Goal: Task Accomplishment & Management: Manage account settings

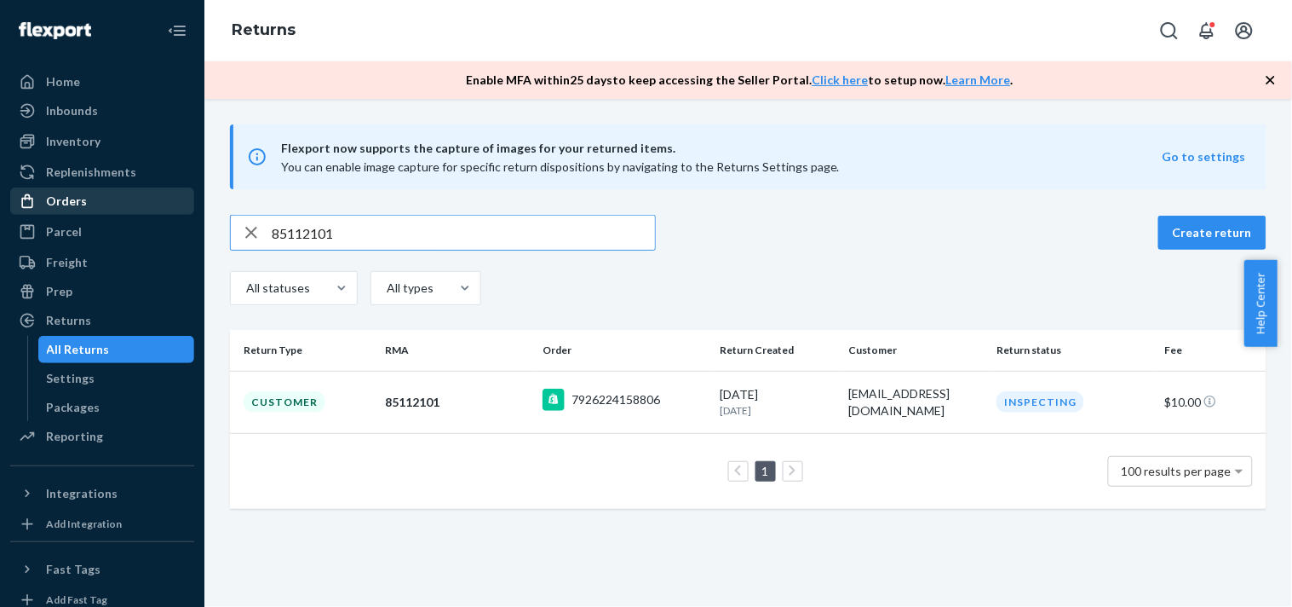
click at [101, 193] on div "Orders" at bounding box center [102, 201] width 181 height 24
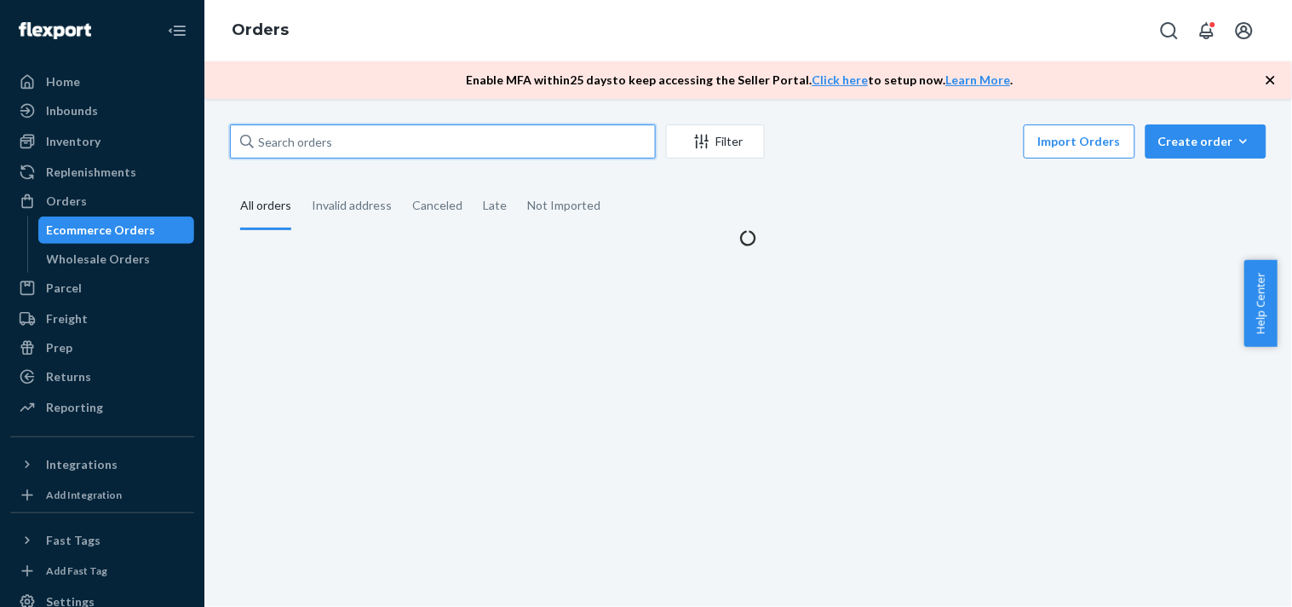
click at [351, 141] on input "text" at bounding box center [443, 141] width 426 height 34
paste input "455637"
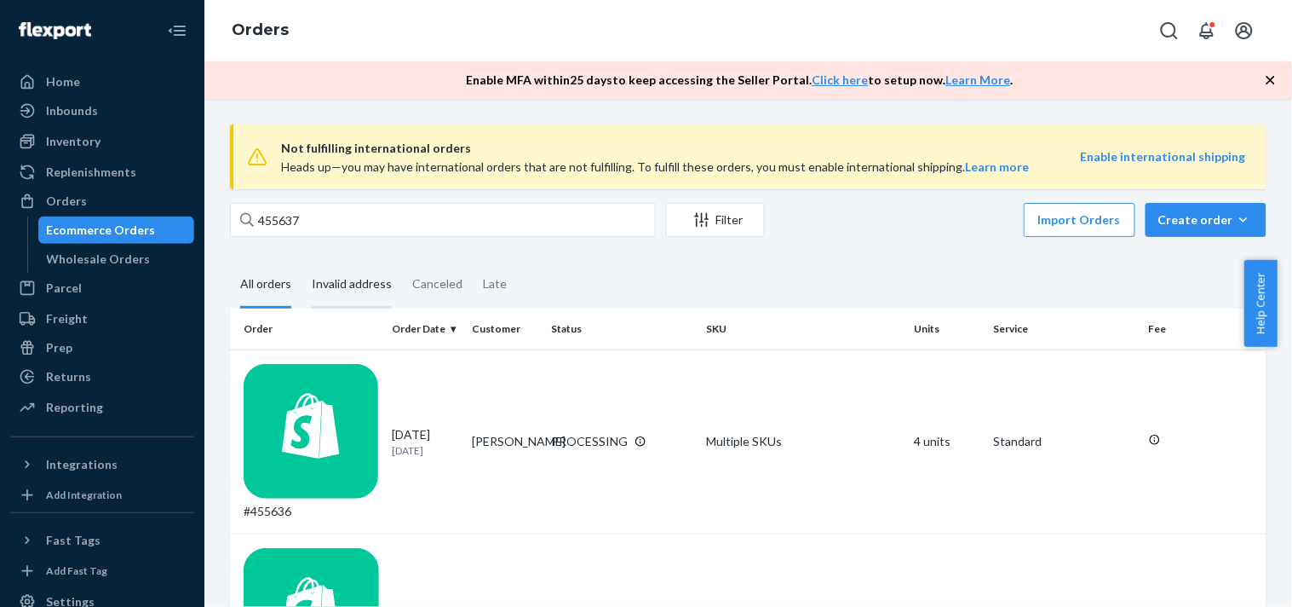
click at [325, 296] on div "Invalid address" at bounding box center [352, 285] width 80 height 47
click at [302, 262] on input "Invalid address" at bounding box center [302, 262] width 0 height 0
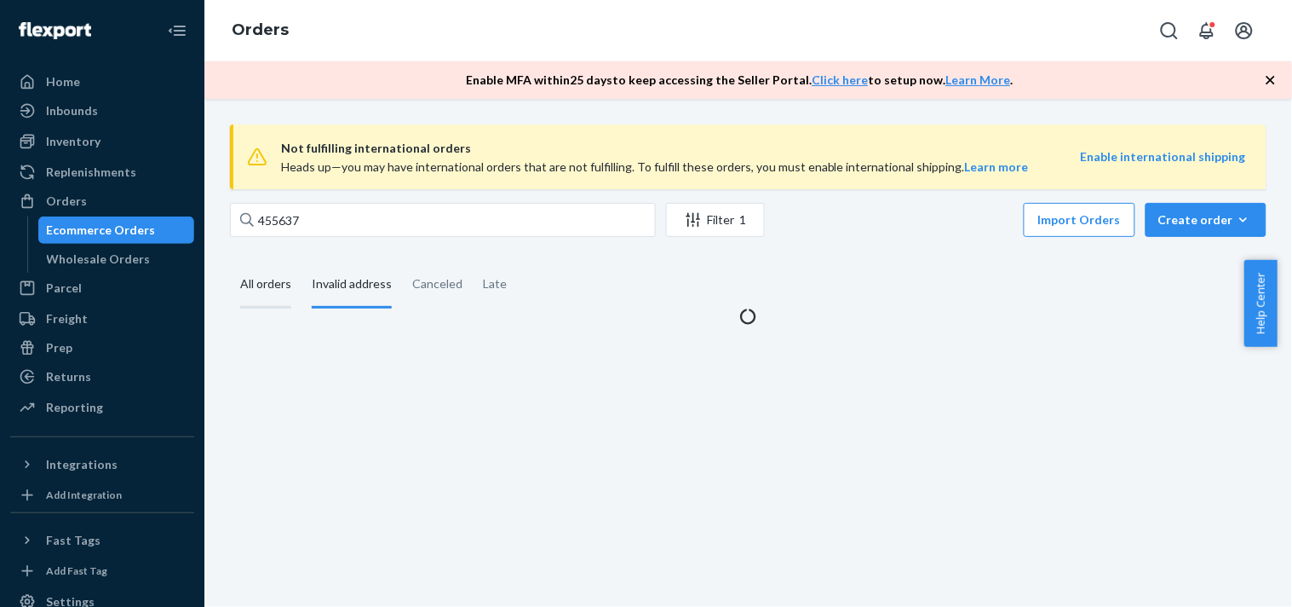
click at [278, 296] on div "All orders" at bounding box center [265, 285] width 51 height 47
click at [230, 262] on input "All orders" at bounding box center [230, 262] width 0 height 0
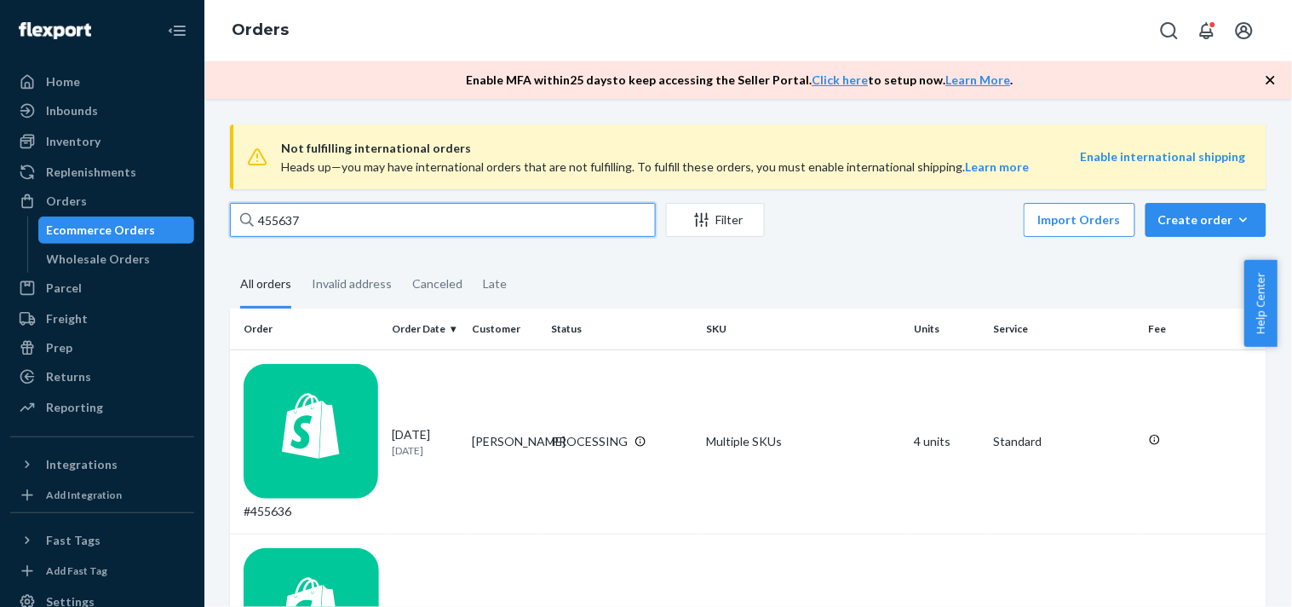
drag, startPoint x: 254, startPoint y: 224, endPoint x: 168, endPoint y: 224, distance: 86.0
click at [168, 224] on div "Home Inbounds Shipping Plans Problems Inventory Products Replenishments Orders …" at bounding box center [646, 303] width 1292 height 607
paste input "[PERSON_NAME]"
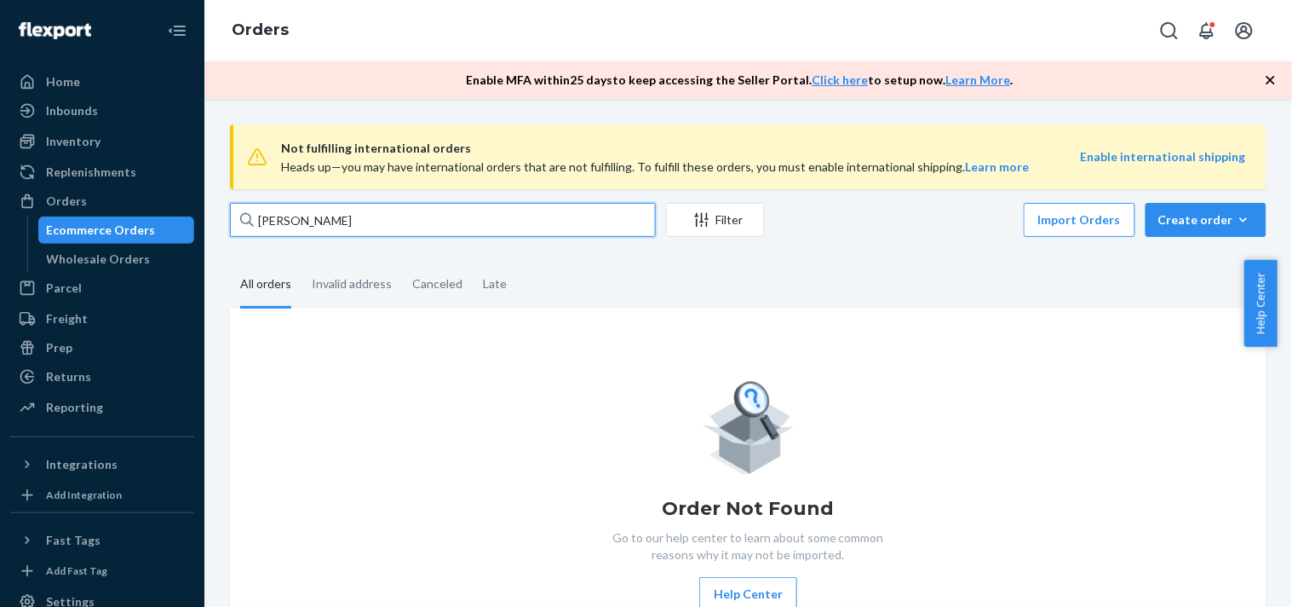
drag, startPoint x: 376, startPoint y: 224, endPoint x: 360, endPoint y: 213, distance: 18.9
click at [162, 218] on div "Home Inbounds Shipping Plans Problems Inventory Products Replenishments Orders …" at bounding box center [646, 303] width 1292 height 607
paste input "#454758"
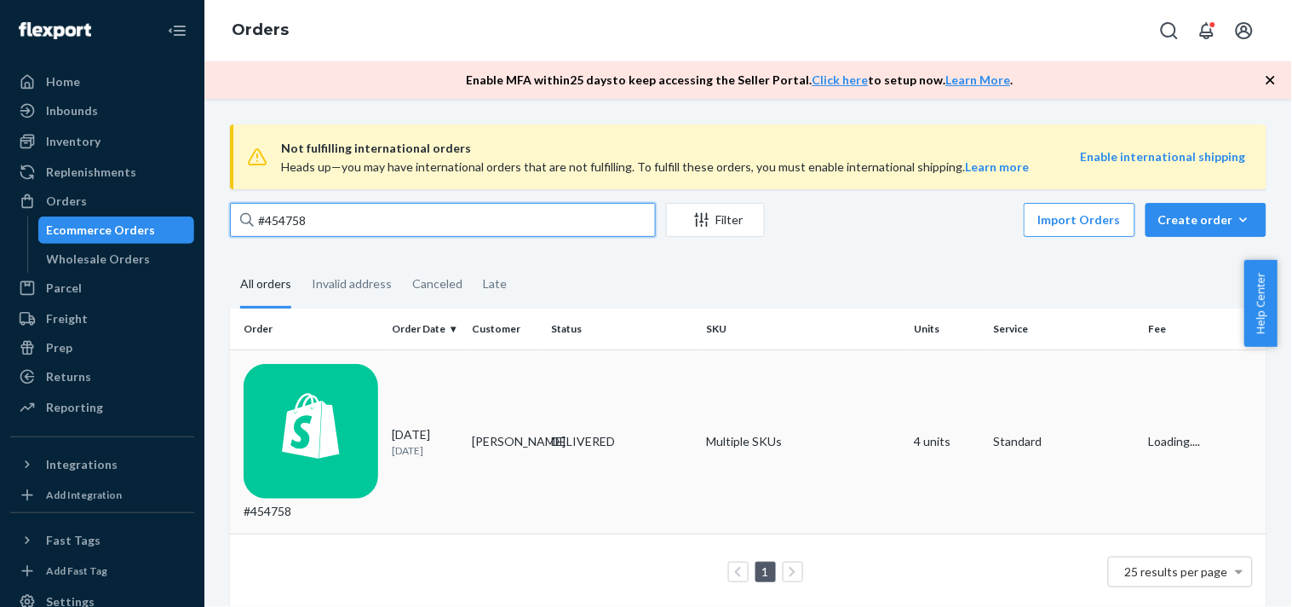
type input "#454758"
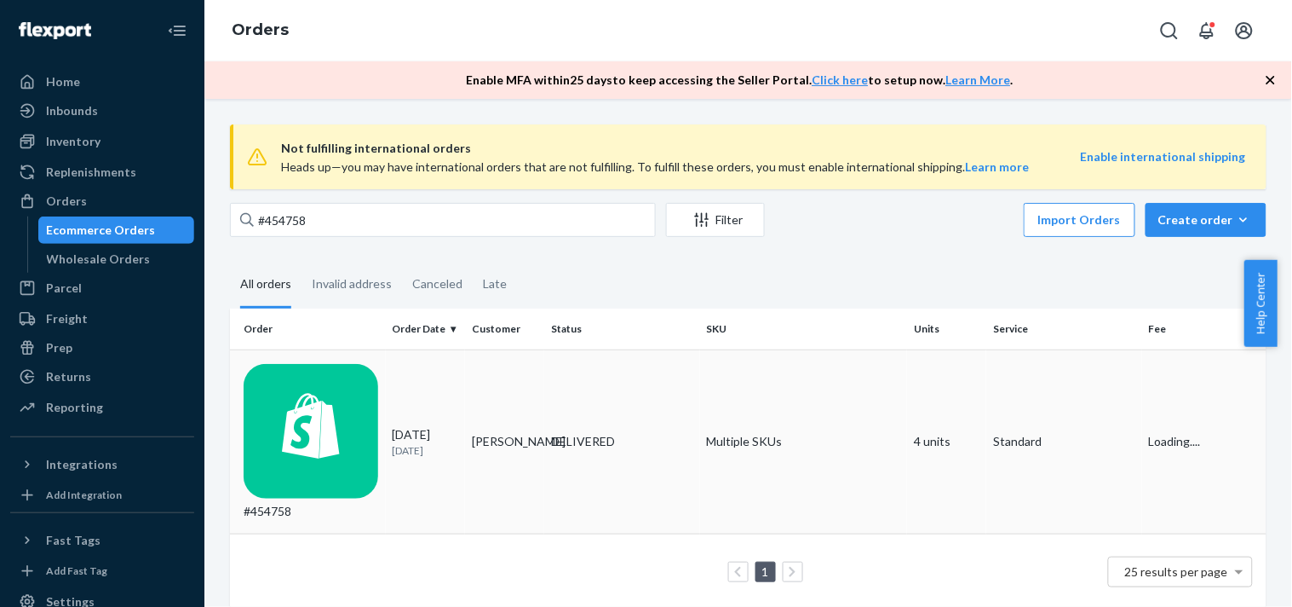
click at [465, 369] on td "[PERSON_NAME]" at bounding box center [504, 441] width 79 height 185
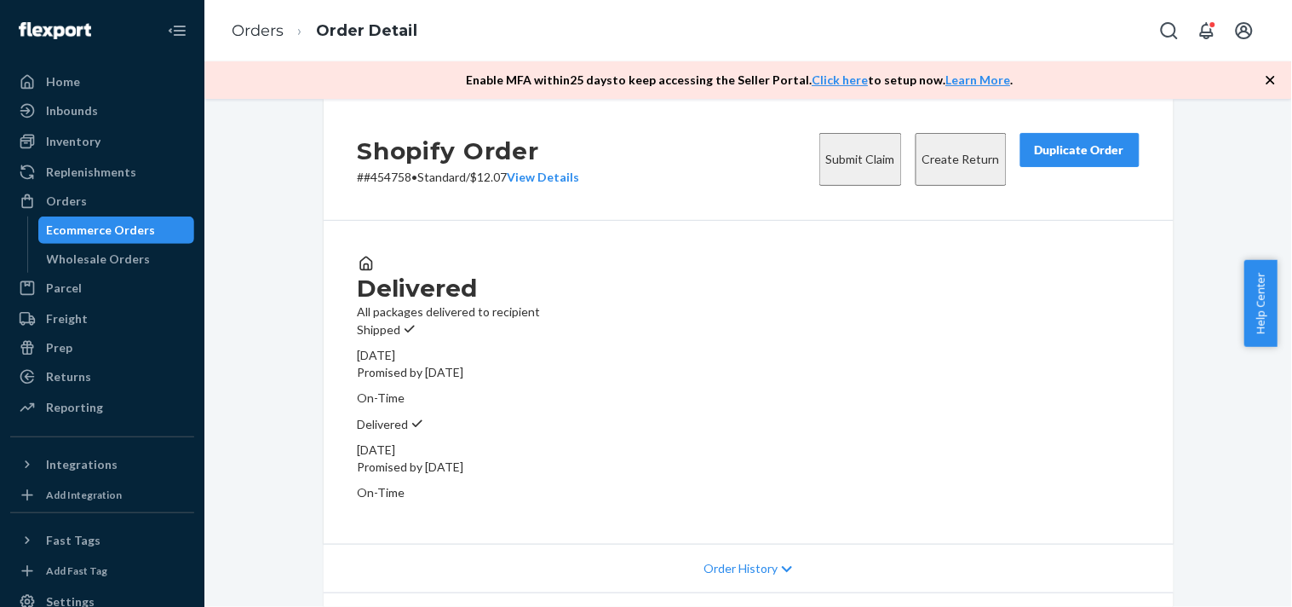
click at [1033, 167] on button "Duplicate Order" at bounding box center [1080, 150] width 119 height 34
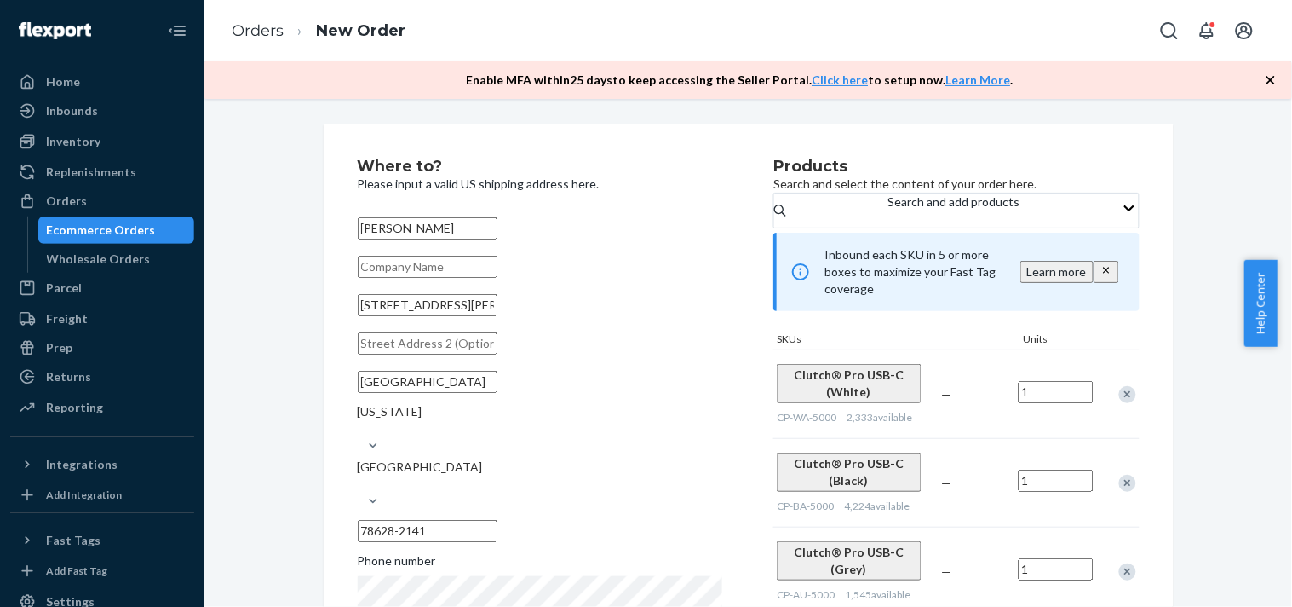
click at [1119, 394] on div "Remove Item" at bounding box center [1127, 394] width 17 height 17
click at [1119, 394] on div "Clutch® Pro USB-C (Black) CP-BA-5000 4,224 available — 1 Clutch® Pro USB-C (Gre…" at bounding box center [956, 437] width 365 height 177
click at [1119, 394] on div "Remove Item" at bounding box center [1127, 394] width 17 height 17
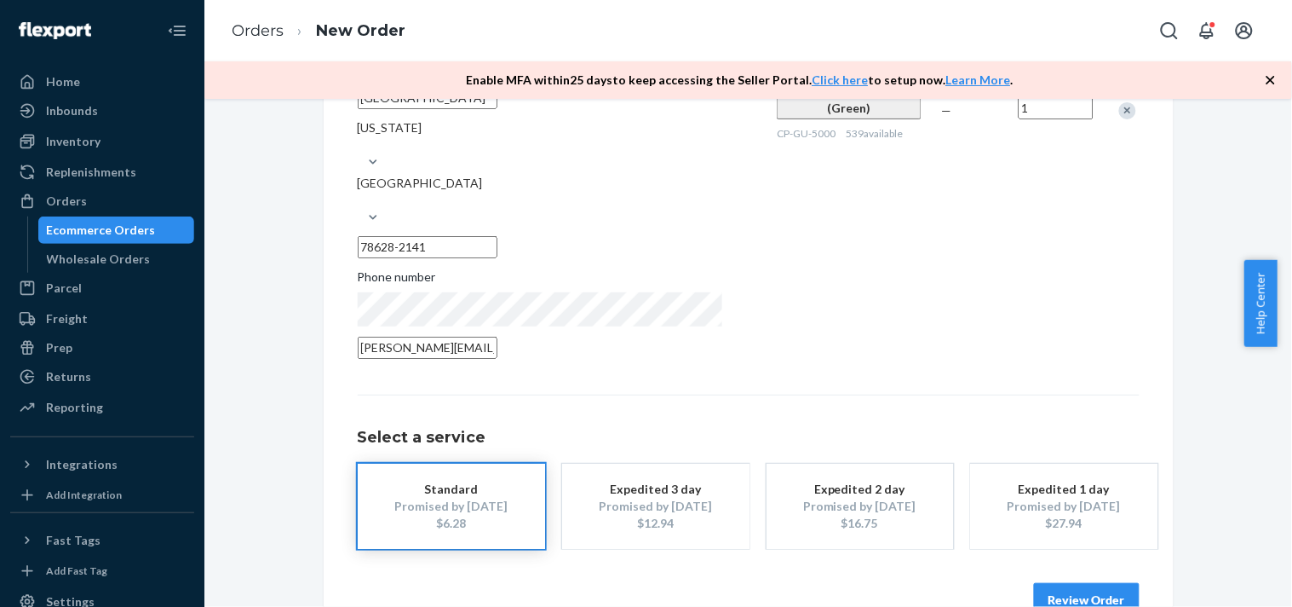
scroll to position [291, 0]
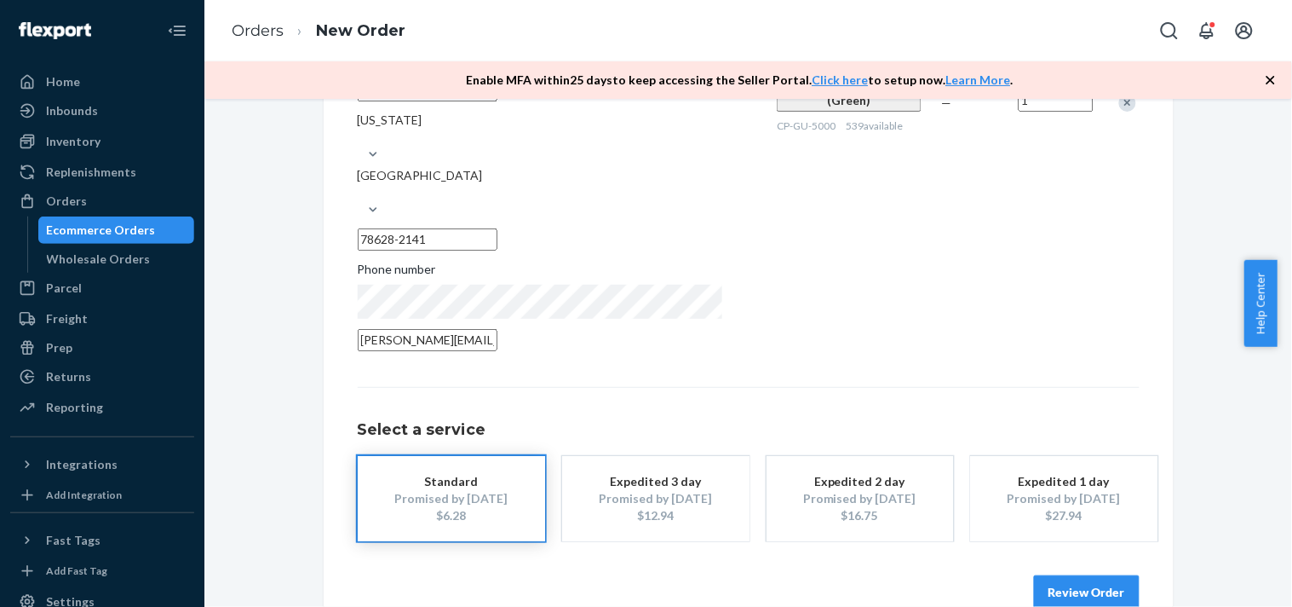
click at [1050, 575] on button "Review Order" at bounding box center [1087, 592] width 106 height 34
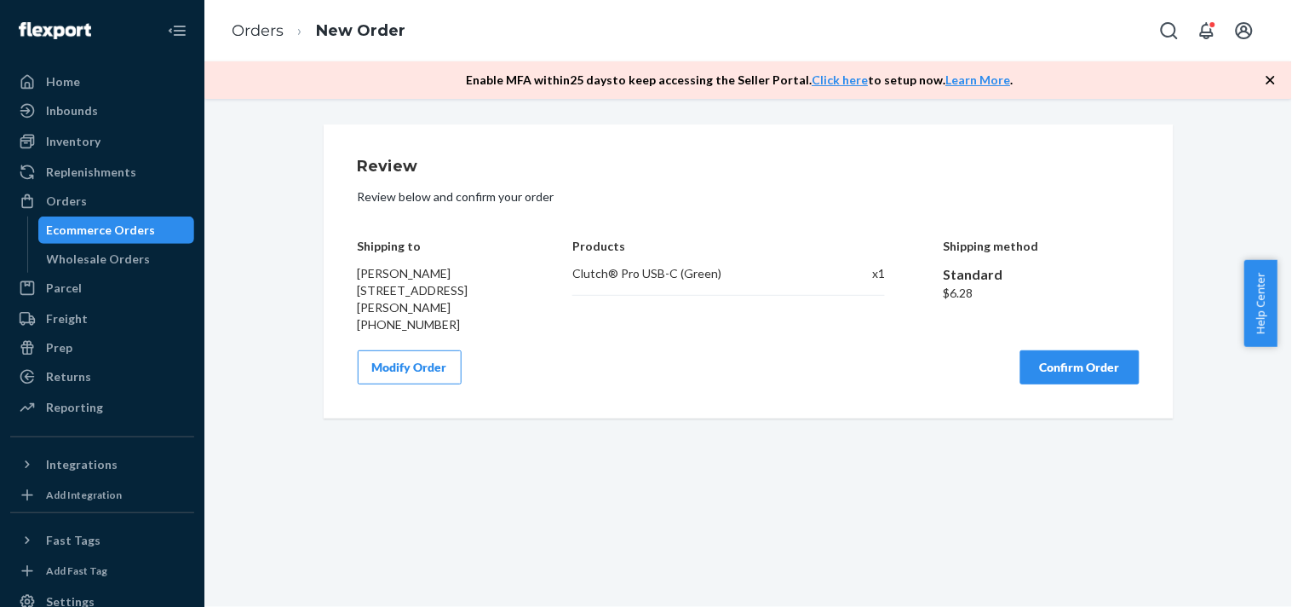
scroll to position [0, 0]
copy div "Clutch® Pro USB-C (Green)"
drag, startPoint x: 744, startPoint y: 285, endPoint x: 562, endPoint y: 273, distance: 181.9
click at [562, 273] on div "Shipping to [PERSON_NAME] [STREET_ADDRESS][PERSON_NAME] [PHONE_NUMBER] Products…" at bounding box center [749, 273] width 782 height 119
click at [1050, 354] on button "Confirm Order" at bounding box center [1080, 367] width 119 height 34
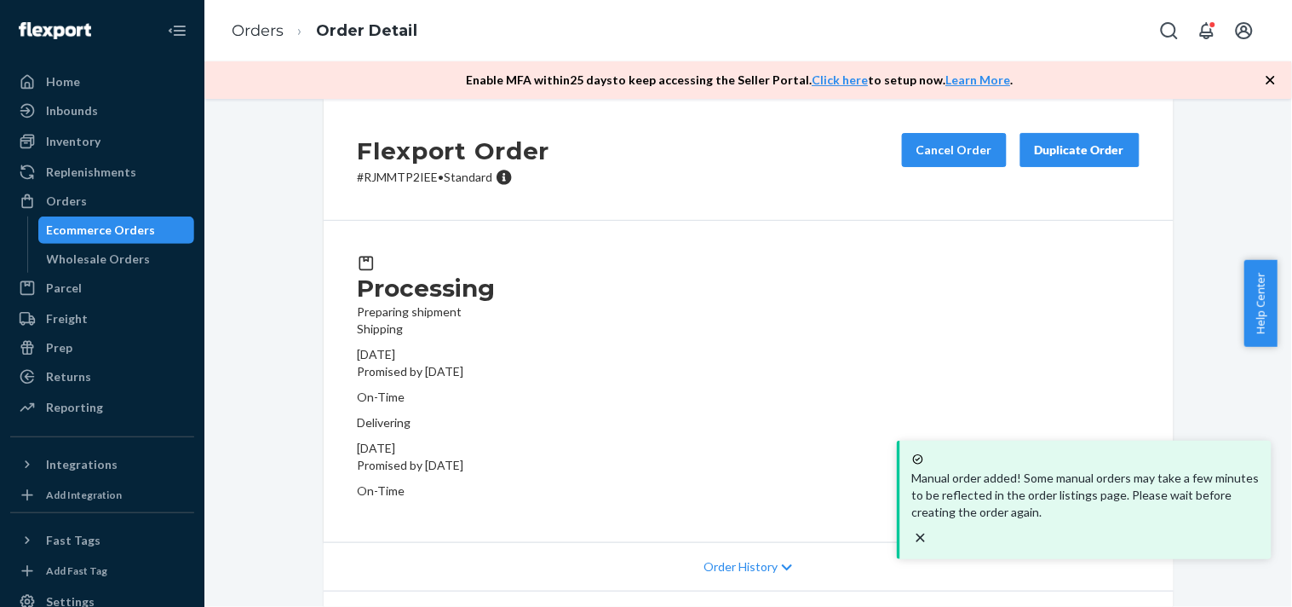
click at [384, 186] on p "# RJMMTP2IEE • Standard" at bounding box center [454, 177] width 193 height 17
copy p "RJMMTP2IEE"
